Goal: Task Accomplishment & Management: Manage account settings

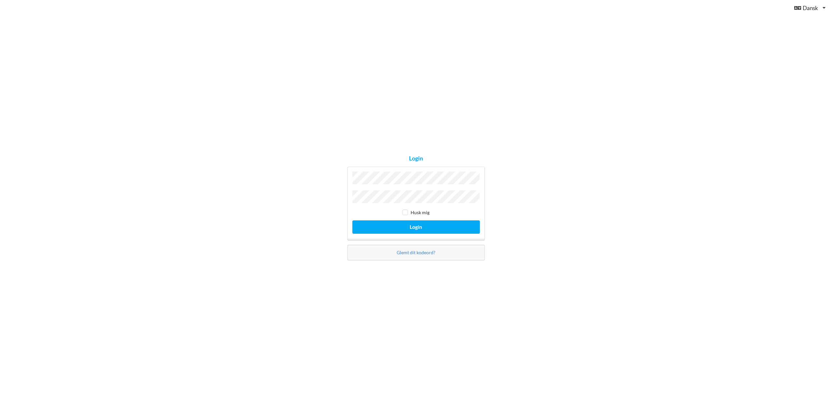
click at [353, 220] on button "Login" at bounding box center [417, 226] width 128 height 13
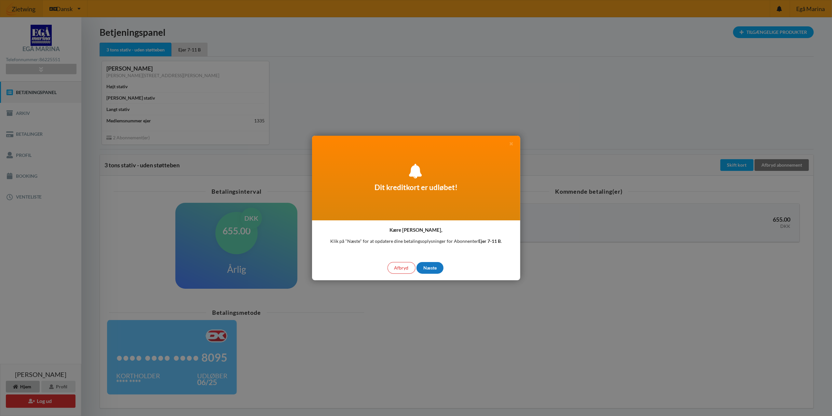
click at [431, 262] on div "Næste" at bounding box center [430, 268] width 27 height 12
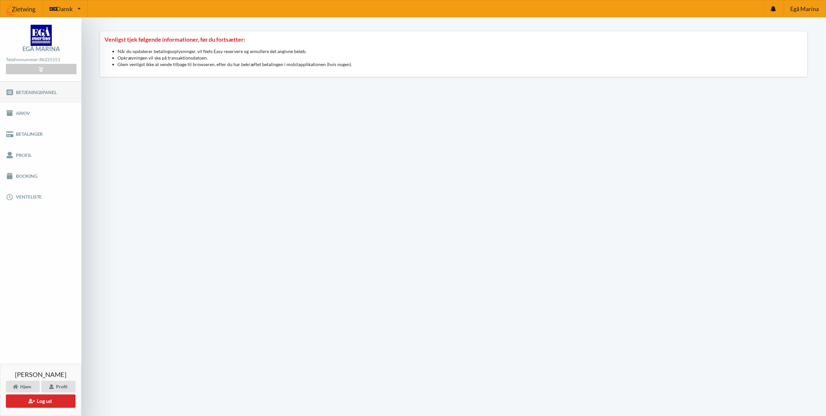
click at [29, 93] on link "Betjeningspanel" at bounding box center [40, 92] width 81 height 21
click at [18, 133] on link "Betalinger" at bounding box center [40, 134] width 81 height 21
click at [24, 197] on link "Venteliste" at bounding box center [40, 197] width 81 height 21
click at [32, 89] on link "Betjeningspanel" at bounding box center [40, 92] width 81 height 21
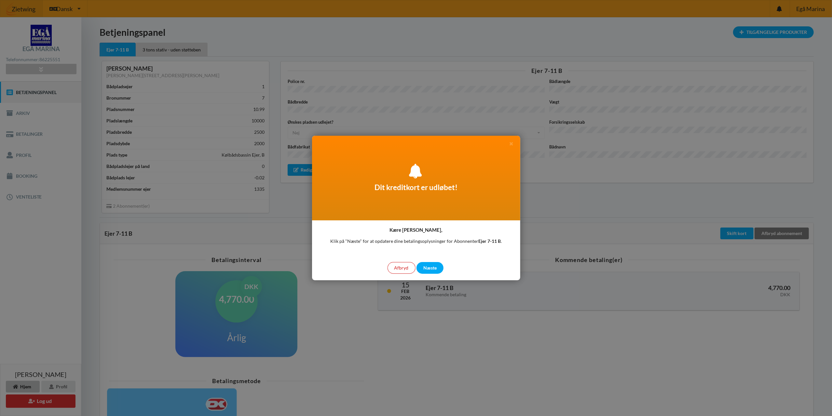
click at [404, 268] on div "Afbryd" at bounding box center [402, 268] width 28 height 12
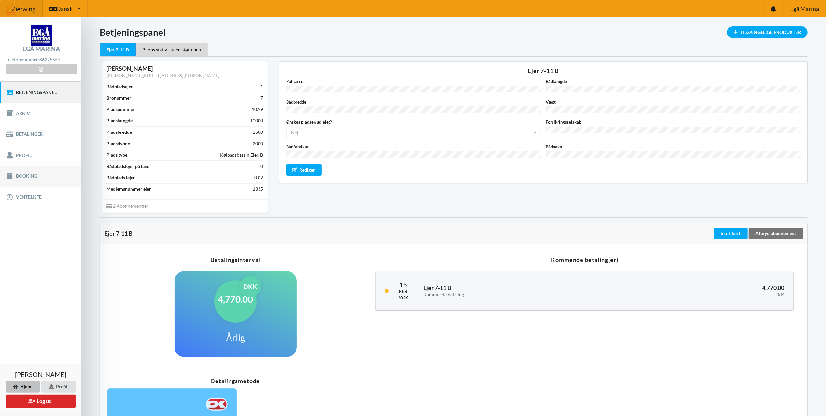
click at [34, 177] on link "Booking" at bounding box center [40, 176] width 81 height 21
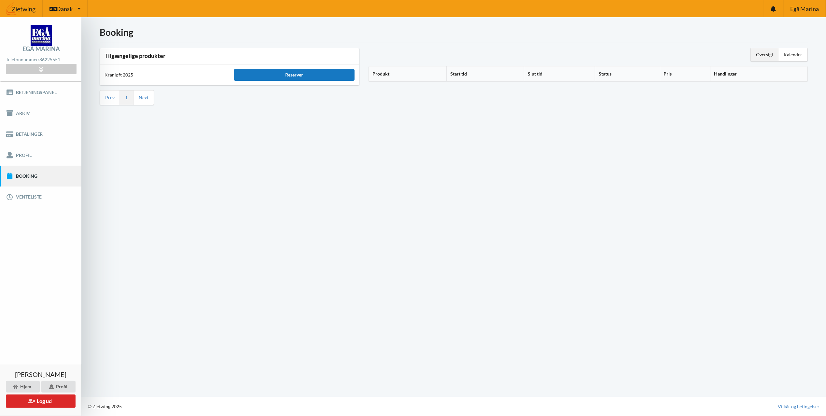
click at [301, 77] on div "Reserver" at bounding box center [294, 75] width 120 height 12
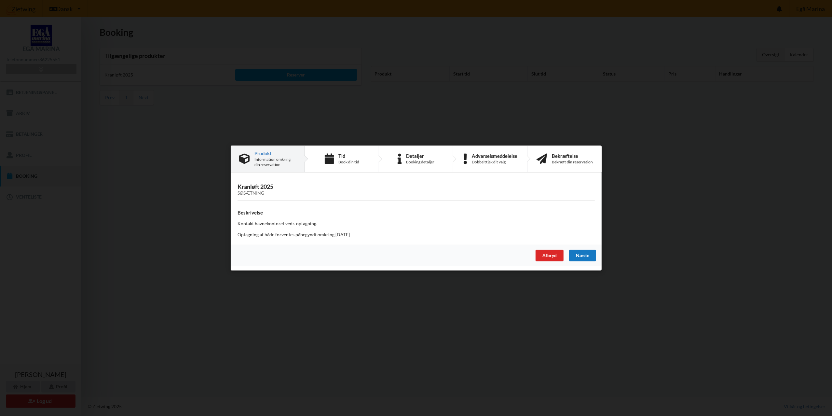
click at [583, 255] on div "Næste" at bounding box center [582, 256] width 27 height 12
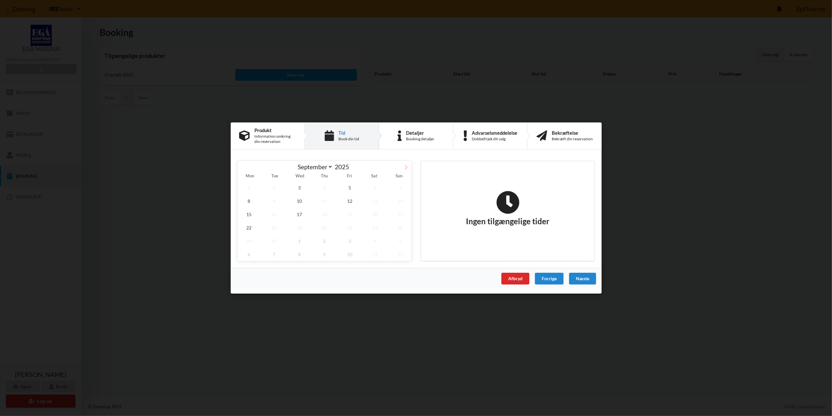
click at [408, 167] on icon at bounding box center [406, 167] width 5 height 5
select select "9"
click at [303, 218] on span "15" at bounding box center [299, 214] width 23 height 13
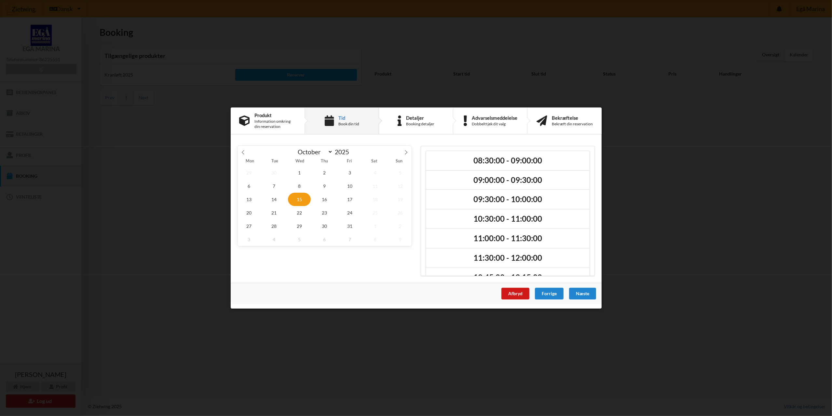
click at [517, 299] on div "Afbryd" at bounding box center [515, 294] width 28 height 12
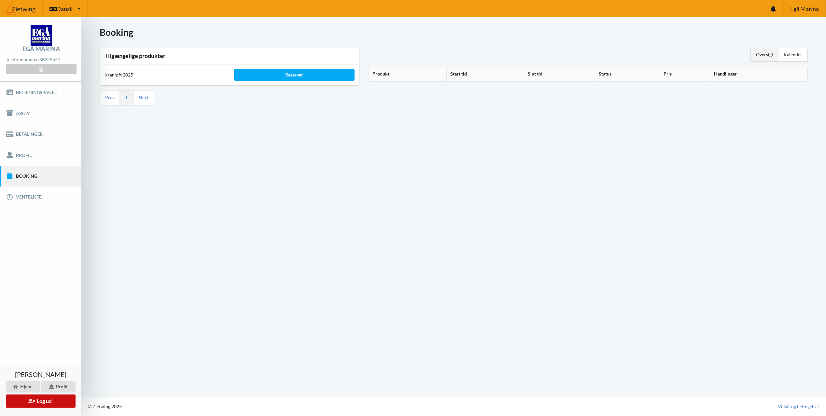
click at [53, 403] on button "Log ud" at bounding box center [41, 401] width 70 height 13
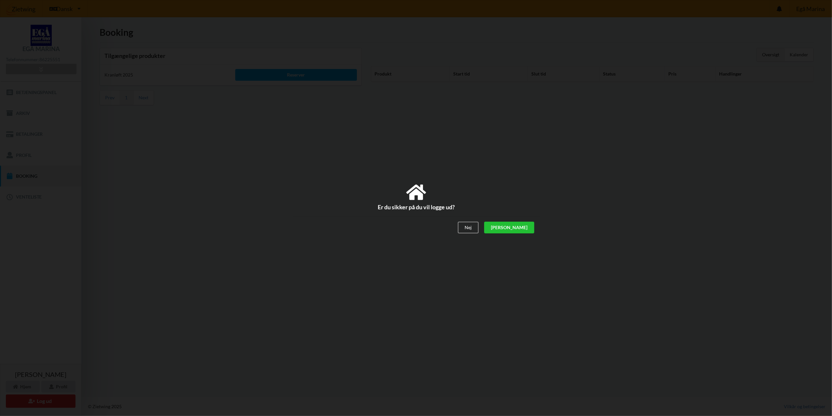
click at [524, 225] on div "[PERSON_NAME]" at bounding box center [509, 228] width 50 height 12
